Goal: Task Accomplishment & Management: Use online tool/utility

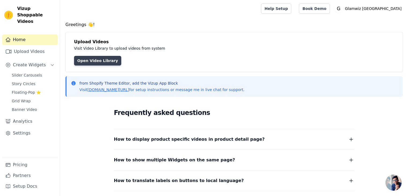
click at [104, 61] on link "Open Video Library" at bounding box center [97, 61] width 47 height 10
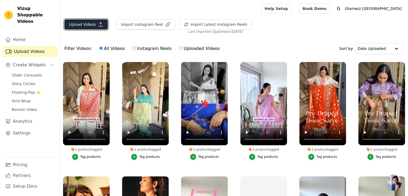
click at [95, 26] on button "Upload Videos" at bounding box center [86, 24] width 44 height 10
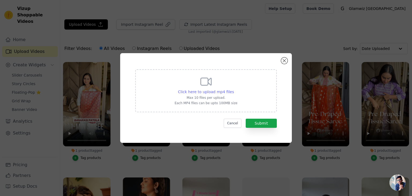
click at [202, 93] on span "Click here to upload mp4 files" at bounding box center [206, 92] width 56 height 4
click at [234, 89] on input "Click here to upload mp4 files Max 10 files per upload. Each MP4 files can be u…" at bounding box center [234, 89] width 0 height 0
type input "C:\fakepath\8A0BCE38-5391-40CC-BCE6-BA4B9A6E9890.MP4"
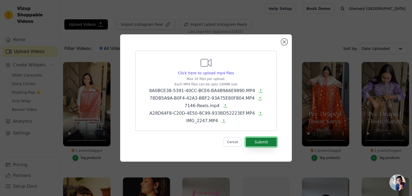
click at [256, 144] on button "Submit" at bounding box center [261, 141] width 31 height 9
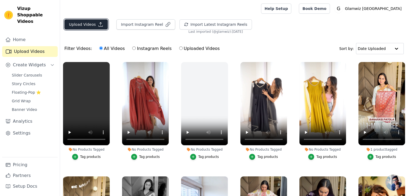
click at [90, 28] on button "Upload Videos" at bounding box center [86, 24] width 44 height 10
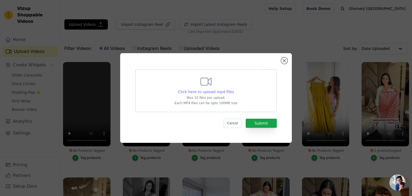
click at [186, 93] on span "Click here to upload mp4 files" at bounding box center [206, 92] width 56 height 4
click at [234, 89] on input "Click here to upload mp4 files Max 10 files per upload. Each MP4 files can be u…" at bounding box center [234, 89] width 0 height 0
type input "C:\fakepath\IMG_2330.MP4"
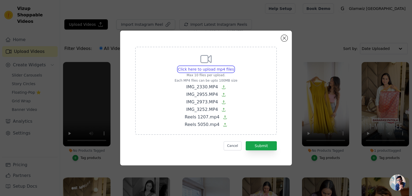
click at [234, 66] on input "Click here to upload mp4 files Max 10 files per upload. Each MP4 files can be u…" at bounding box center [234, 66] width 0 height 0
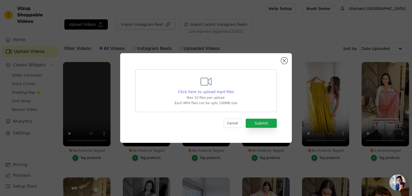
click at [217, 92] on span "Click here to upload mp4 files" at bounding box center [206, 92] width 56 height 4
click at [234, 89] on input "Click here to upload mp4 files Max 10 files per upload. Each MP4 files can be u…" at bounding box center [234, 89] width 0 height 0
type input "C:\fakepath\IMG_2330.MP4"
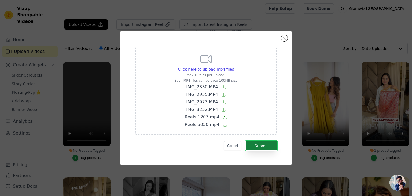
click at [258, 149] on button "Submit" at bounding box center [261, 145] width 31 height 9
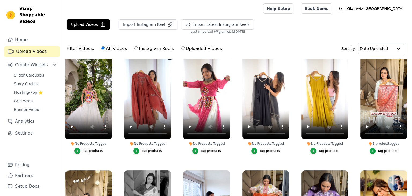
scroll to position [121, 0]
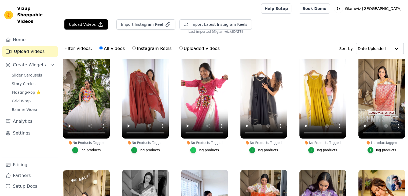
click at [193, 149] on icon "button" at bounding box center [193, 150] width 2 height 2
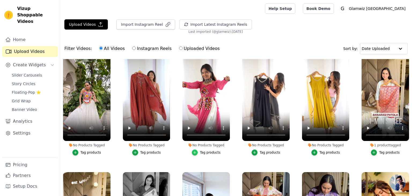
scroll to position [122, 0]
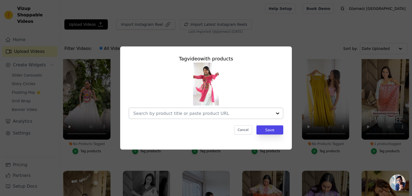
click at [185, 117] on div at bounding box center [202, 113] width 139 height 11
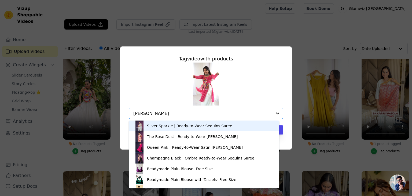
type input "resham"
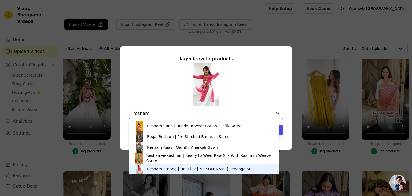
click at [192, 168] on div "Resham-e-Rang | Hot Pink [PERSON_NAME] Lehenga Set" at bounding box center [200, 168] width 106 height 5
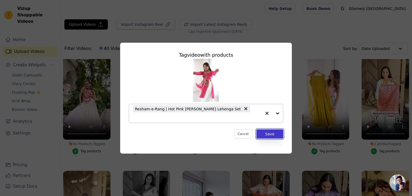
click at [272, 129] on button "Save" at bounding box center [270, 133] width 27 height 9
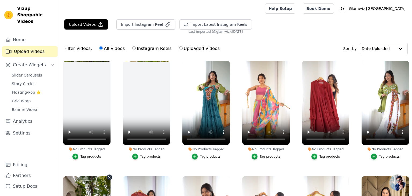
scroll to position [0, 0]
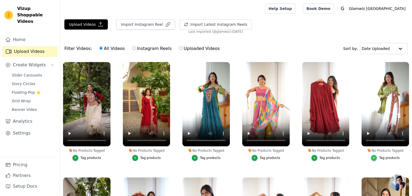
click at [373, 157] on icon "button" at bounding box center [374, 158] width 4 height 4
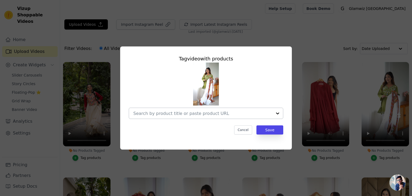
click at [237, 112] on input "No Products Tagged Tag video with products Cancel Save Tag products" at bounding box center [202, 113] width 139 height 5
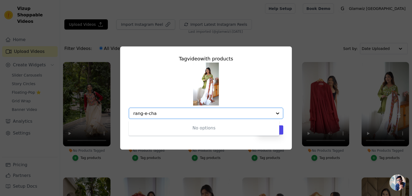
type input "rang-e-chan"
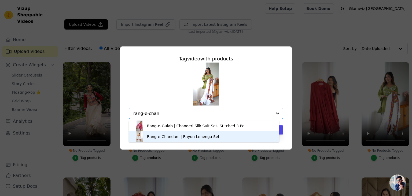
click at [225, 135] on div "Rang-e-Chandani | Rayon Lehenga Set" at bounding box center [204, 136] width 140 height 11
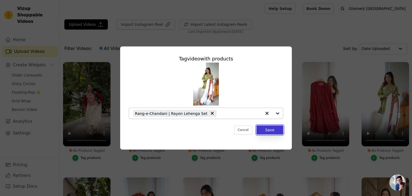
click at [260, 131] on button "Save" at bounding box center [270, 129] width 27 height 9
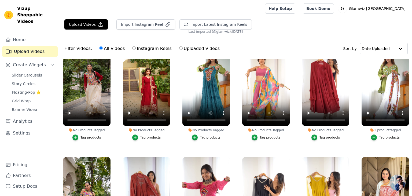
scroll to position [24, 0]
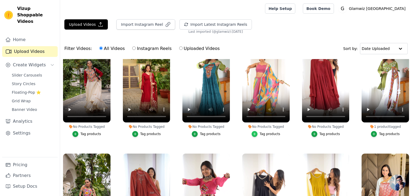
click at [254, 135] on div "button" at bounding box center [255, 134] width 6 height 6
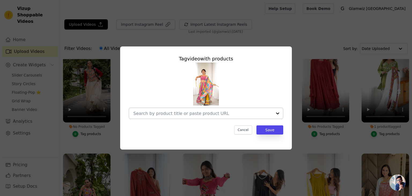
click at [222, 117] on div at bounding box center [202, 113] width 139 height 11
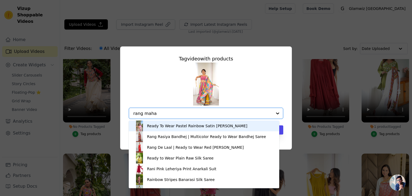
type input "rang mahal"
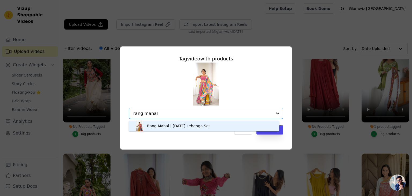
click at [159, 123] on div "Rang Mahal | [DATE] Lehenga Set" at bounding box center [178, 125] width 63 height 5
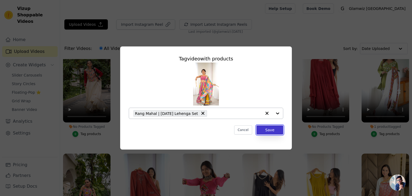
click at [263, 134] on button "Save" at bounding box center [270, 129] width 27 height 9
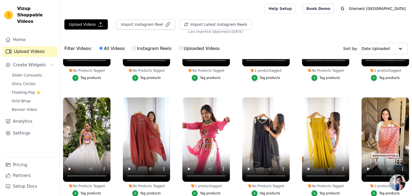
scroll to position [103, 0]
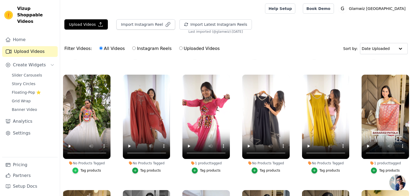
click at [77, 169] on icon "button" at bounding box center [76, 171] width 4 height 4
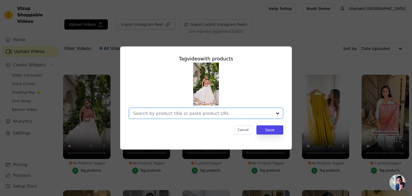
click at [135, 114] on input "No Products Tagged Tag video with products Option undefined, selected. Select i…" at bounding box center [202, 113] width 139 height 5
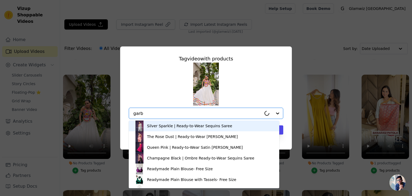
type input "garba"
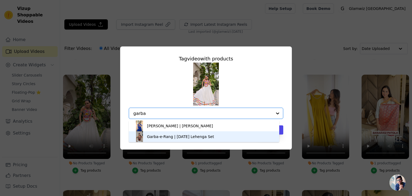
click at [154, 134] on div "Garba-e-Rang | [DATE] Lehenga Set" at bounding box center [180, 136] width 67 height 5
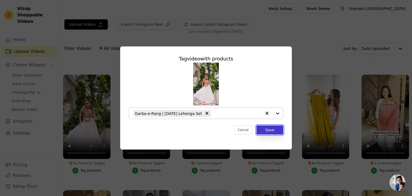
click at [273, 133] on button "Save" at bounding box center [270, 129] width 27 height 9
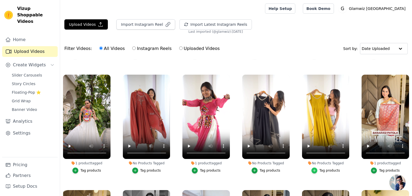
click at [313, 169] on icon "button" at bounding box center [315, 171] width 4 height 4
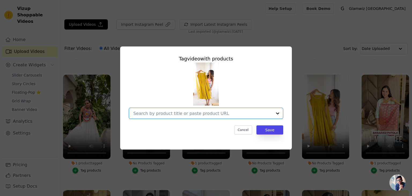
click at [247, 116] on input "No Products Tagged Tag video with products Option undefined, selected. Select i…" at bounding box center [202, 113] width 139 height 5
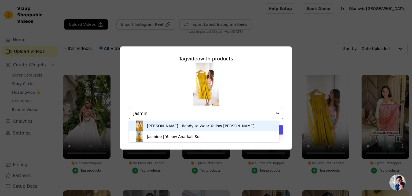
type input "jasmine"
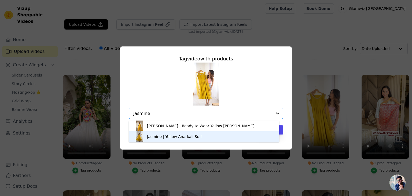
click at [223, 136] on div "Jasmine | Yellow Anarkali Suit" at bounding box center [204, 136] width 140 height 11
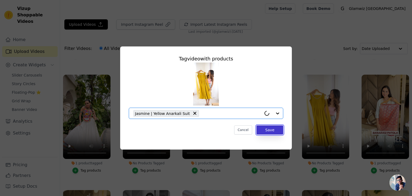
click at [276, 130] on button "Save" at bounding box center [270, 129] width 27 height 9
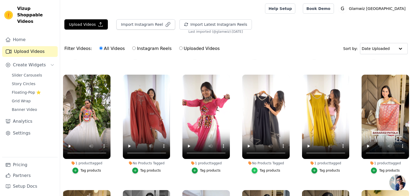
click at [255, 169] on icon "button" at bounding box center [255, 171] width 4 height 4
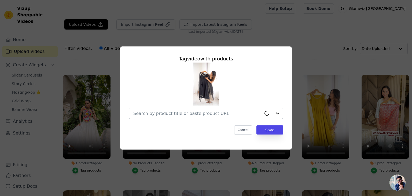
click at [223, 118] on div at bounding box center [197, 113] width 128 height 11
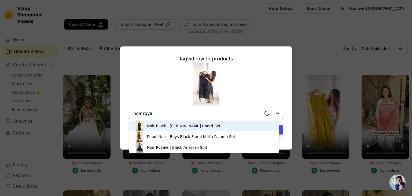
type input "noir royale"
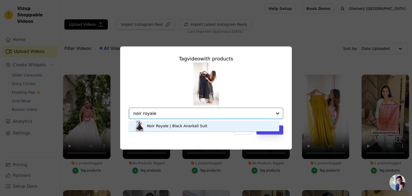
click at [219, 124] on div "Noir Royale | Black Anarkali Suit" at bounding box center [204, 126] width 140 height 11
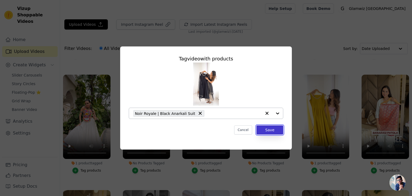
click at [279, 133] on button "Save" at bounding box center [270, 129] width 27 height 9
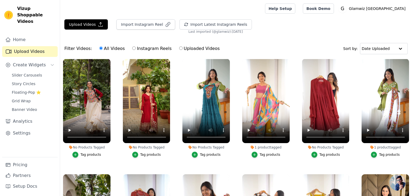
scroll to position [0, 0]
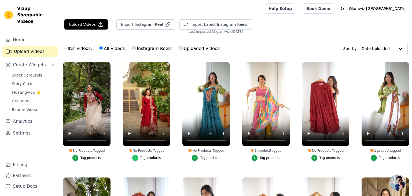
click at [136, 156] on icon "button" at bounding box center [135, 158] width 4 height 4
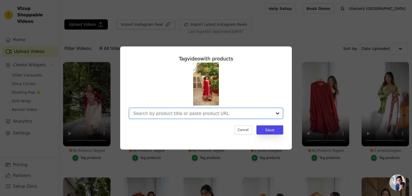
click at [139, 112] on input "No Products Tagged Tag video with products Option undefined, selected. Select i…" at bounding box center [202, 113] width 139 height 5
type input "noor-e-zaari"
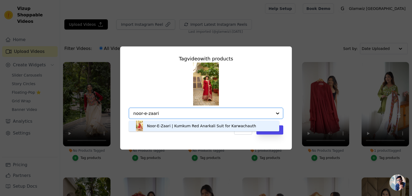
click at [148, 124] on div "Noor-E-Zaari | Kumkum Red Anarkali Suit for Karwachauth" at bounding box center [201, 125] width 109 height 5
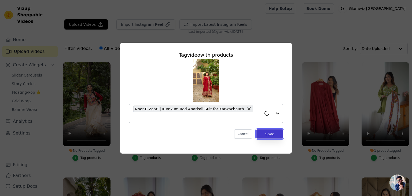
click at [261, 133] on button "Save" at bounding box center [270, 133] width 27 height 9
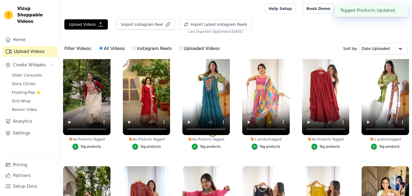
scroll to position [5, 0]
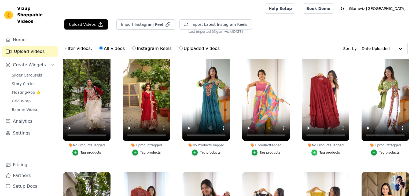
click at [313, 152] on icon "button" at bounding box center [315, 153] width 4 height 4
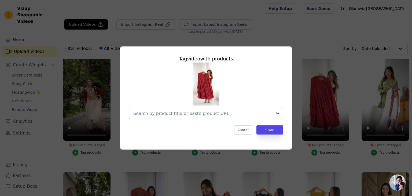
click at [248, 117] on div at bounding box center [202, 113] width 139 height 11
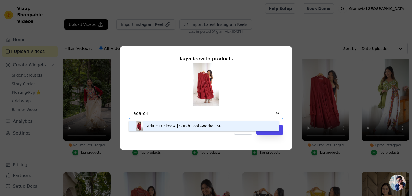
type input "ada-e-lu"
click at [236, 122] on div "Ada-e-Lucknow | Surkh Laal Anarkali Suit" at bounding box center [204, 126] width 140 height 11
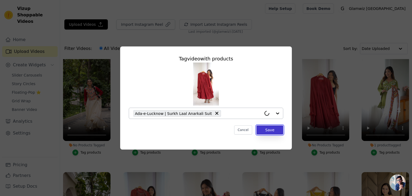
click at [274, 132] on button "Save" at bounding box center [270, 129] width 27 height 9
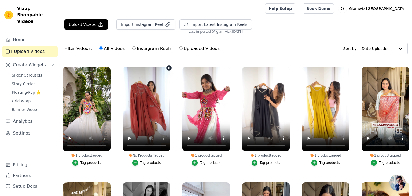
scroll to position [96, 0]
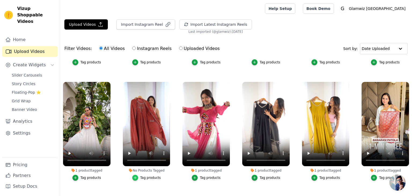
click at [135, 176] on icon "button" at bounding box center [135, 178] width 4 height 4
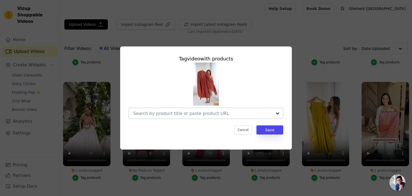
click at [140, 115] on input "No Products Tagged Tag video with products Cancel Save Tag products" at bounding box center [202, 113] width 139 height 5
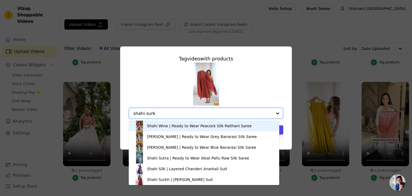
type input "shahi surkh"
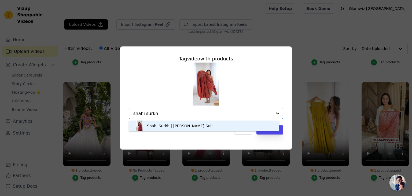
click at [150, 129] on div "Shahi Surkh | [PERSON_NAME] Suit" at bounding box center [204, 126] width 140 height 11
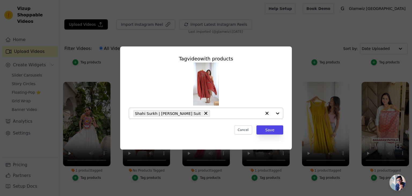
click at [279, 135] on div "Tag video with products Shahi Surkh | Maroon Anarkali Suit Cancel Save" at bounding box center [206, 95] width 163 height 88
click at [278, 131] on button "Save" at bounding box center [270, 129] width 27 height 9
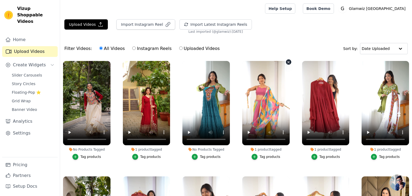
scroll to position [1, 0]
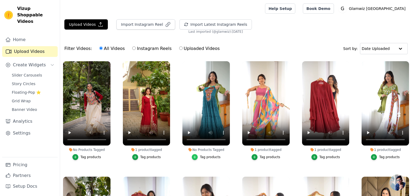
click at [197, 156] on icon "button" at bounding box center [195, 157] width 4 height 4
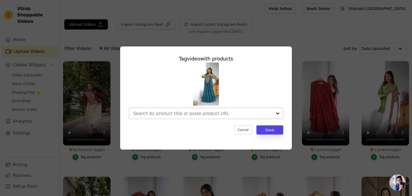
click at [196, 109] on div at bounding box center [202, 113] width 139 height 11
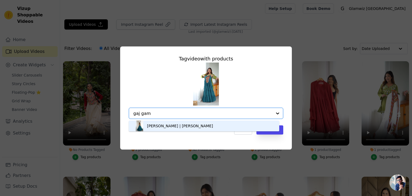
type input "gaj gami"
click at [200, 128] on div "[PERSON_NAME] | [PERSON_NAME]" at bounding box center [180, 125] width 66 height 5
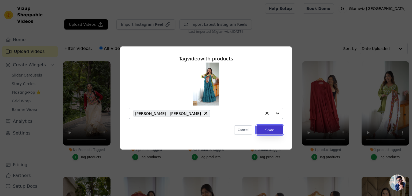
click at [280, 133] on button "Save" at bounding box center [270, 129] width 27 height 9
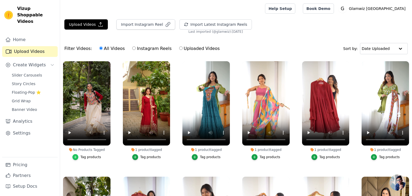
click at [77, 156] on icon "button" at bounding box center [76, 157] width 4 height 4
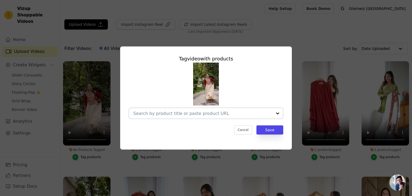
click at [149, 113] on input "No Products Tagged Tag video with products Cancel Save Tag products" at bounding box center [202, 113] width 139 height 5
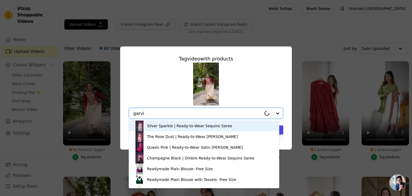
type input "garvi"
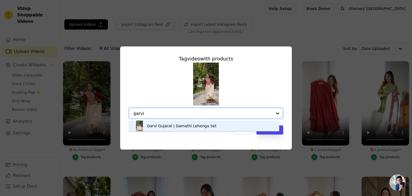
click at [157, 124] on div "Garvi Gujarat | Gamathi Lehenga Set" at bounding box center [182, 125] width 70 height 5
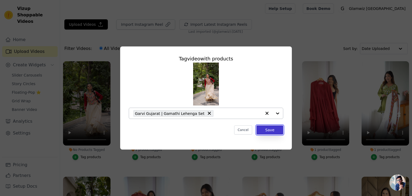
click at [269, 134] on button "Save" at bounding box center [270, 129] width 27 height 9
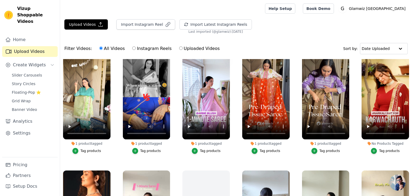
scroll to position [240, 0]
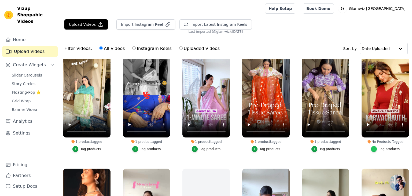
click at [374, 147] on icon "button" at bounding box center [374, 149] width 4 height 4
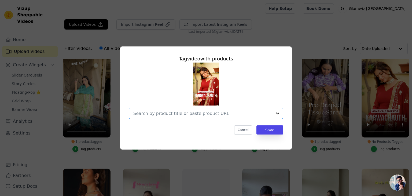
click at [230, 115] on input "No Products Tagged Tag video with products Option undefined, selected. Select i…" at bounding box center [202, 113] width 139 height 5
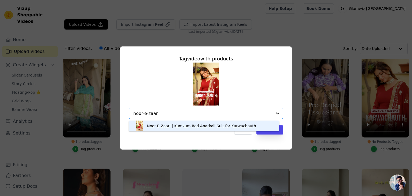
type input "noor-e-zaari"
click at [184, 128] on div "Noor-E-Zaari | Kumkum Red Anarkali Suit for Karwachauth" at bounding box center [201, 125] width 109 height 5
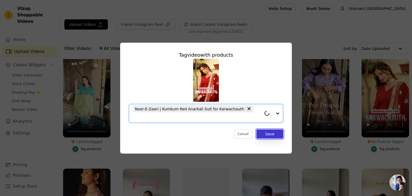
click at [261, 131] on button "Save" at bounding box center [270, 133] width 27 height 9
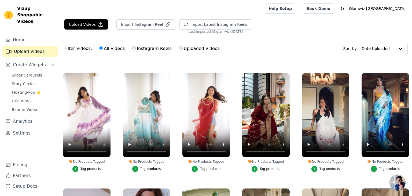
scroll to position [567, 0]
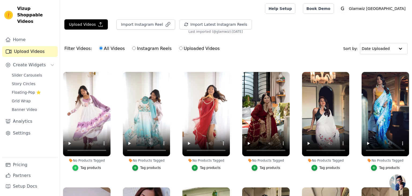
click at [77, 166] on icon "button" at bounding box center [76, 168] width 4 height 4
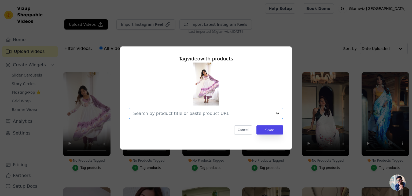
click at [172, 115] on input "No Products Tagged Tag video with products Option undefined, selected. Select i…" at bounding box center [202, 113] width 139 height 5
type input "[PERSON_NAME]"
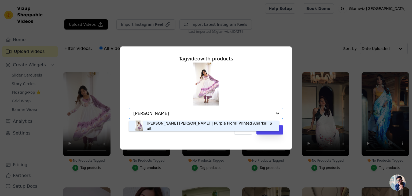
click at [171, 123] on div "[PERSON_NAME] [PERSON_NAME] | Purple Floral Printed Anarkali Suit" at bounding box center [210, 126] width 127 height 11
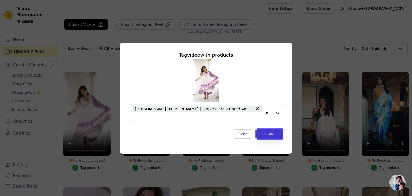
click at [260, 132] on button "Save" at bounding box center [270, 133] width 27 height 9
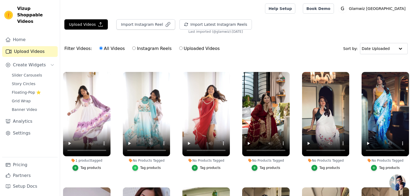
click at [134, 166] on icon "button" at bounding box center [135, 168] width 4 height 4
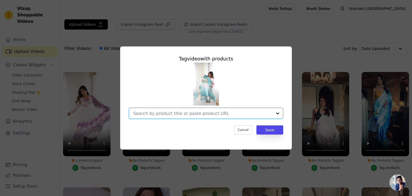
click at [140, 115] on input "No Products Tagged Tag video with products Option undefined, selected. Select i…" at bounding box center [202, 113] width 139 height 5
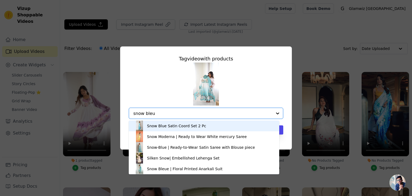
type input "snow bleue"
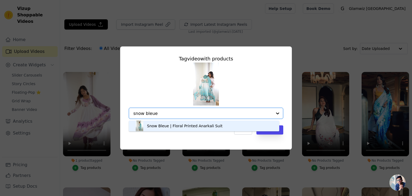
click at [147, 126] on div "Snow Bleue | Floral Printed Anarkali Suit" at bounding box center [184, 125] width 75 height 5
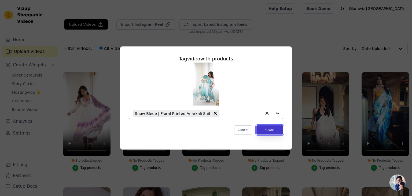
click at [261, 133] on button "Save" at bounding box center [270, 129] width 27 height 9
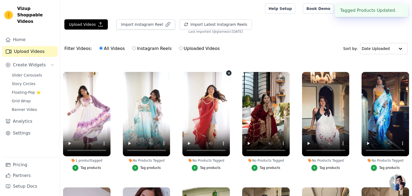
scroll to position [574, 0]
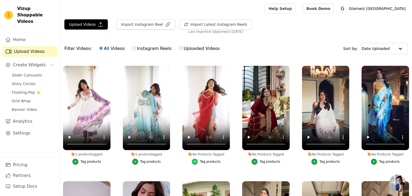
click at [195, 160] on icon "button" at bounding box center [195, 162] width 4 height 4
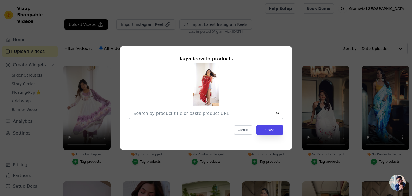
click at [177, 115] on input "No Products Tagged Tag video with products Cancel Save Tag products" at bounding box center [202, 113] width 139 height 5
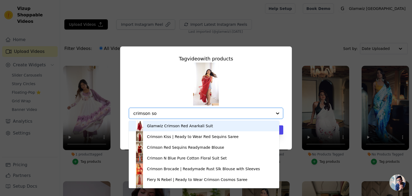
type input "crimson sor"
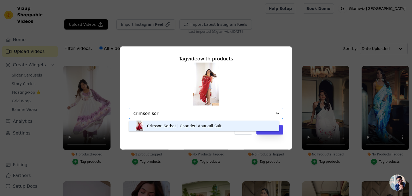
click at [176, 124] on div "Crimson Sorbet | Chanderi Anarkali Suit" at bounding box center [184, 125] width 75 height 5
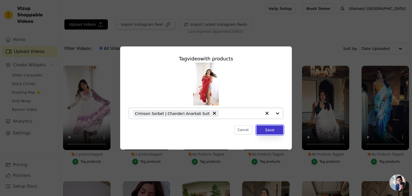
click at [262, 132] on button "Save" at bounding box center [270, 129] width 27 height 9
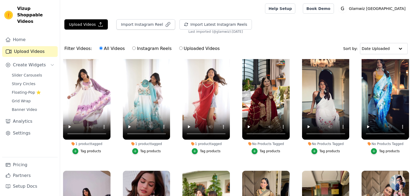
scroll to position [585, 0]
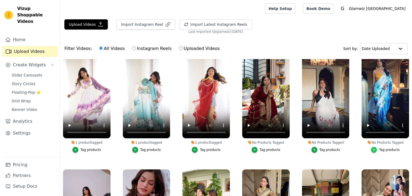
click at [374, 148] on icon "button" at bounding box center [374, 150] width 4 height 4
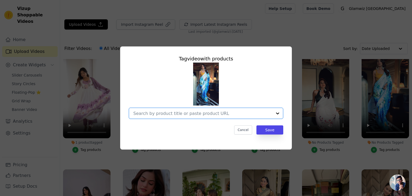
click at [243, 113] on input "No Products Tagged Tag video with products Option undefined, selected. Select i…" at bounding box center [202, 113] width 139 height 5
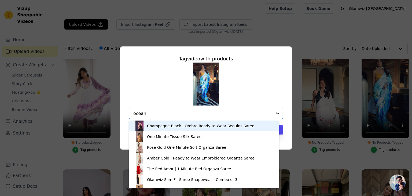
type input "ocean"
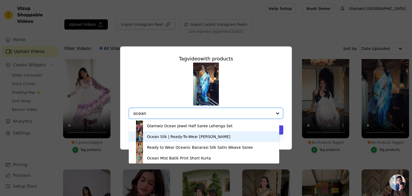
click at [212, 137] on div "Ocean Silk | Ready-To-Wear [PERSON_NAME]" at bounding box center [189, 136] width 84 height 5
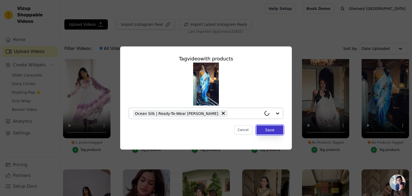
click at [264, 131] on button "Save" at bounding box center [270, 129] width 27 height 9
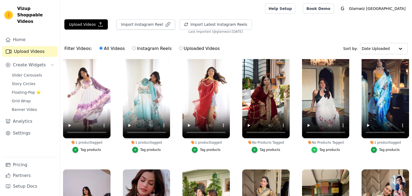
click at [315, 148] on icon "button" at bounding box center [315, 150] width 4 height 4
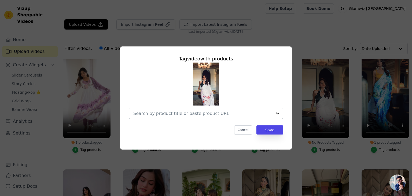
click at [245, 116] on div at bounding box center [202, 113] width 139 height 11
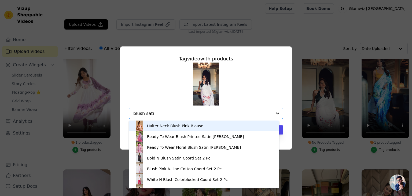
type input "blush satin"
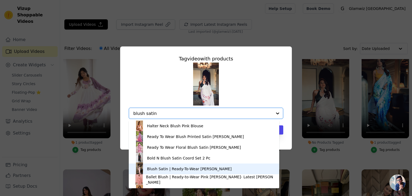
click at [183, 168] on div "Blush Satin | Ready-To-Wear [PERSON_NAME]" at bounding box center [189, 168] width 85 height 5
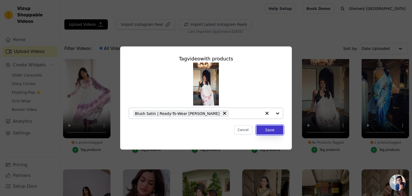
click at [273, 133] on button "Save" at bounding box center [270, 129] width 27 height 9
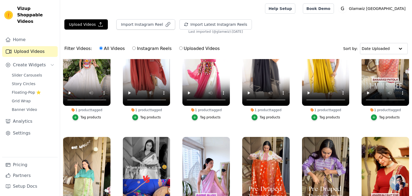
scroll to position [0, 0]
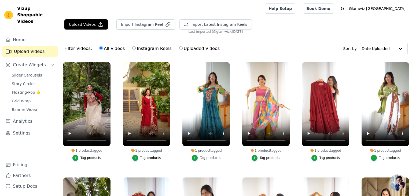
click at [157, 160] on label "1 product tagged Tag products" at bounding box center [147, 113] width 48 height 102
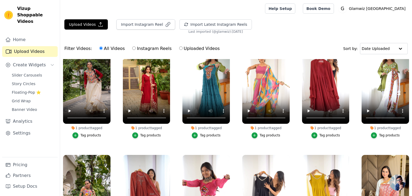
scroll to position [25, 0]
